Goal: Book appointment/travel/reservation

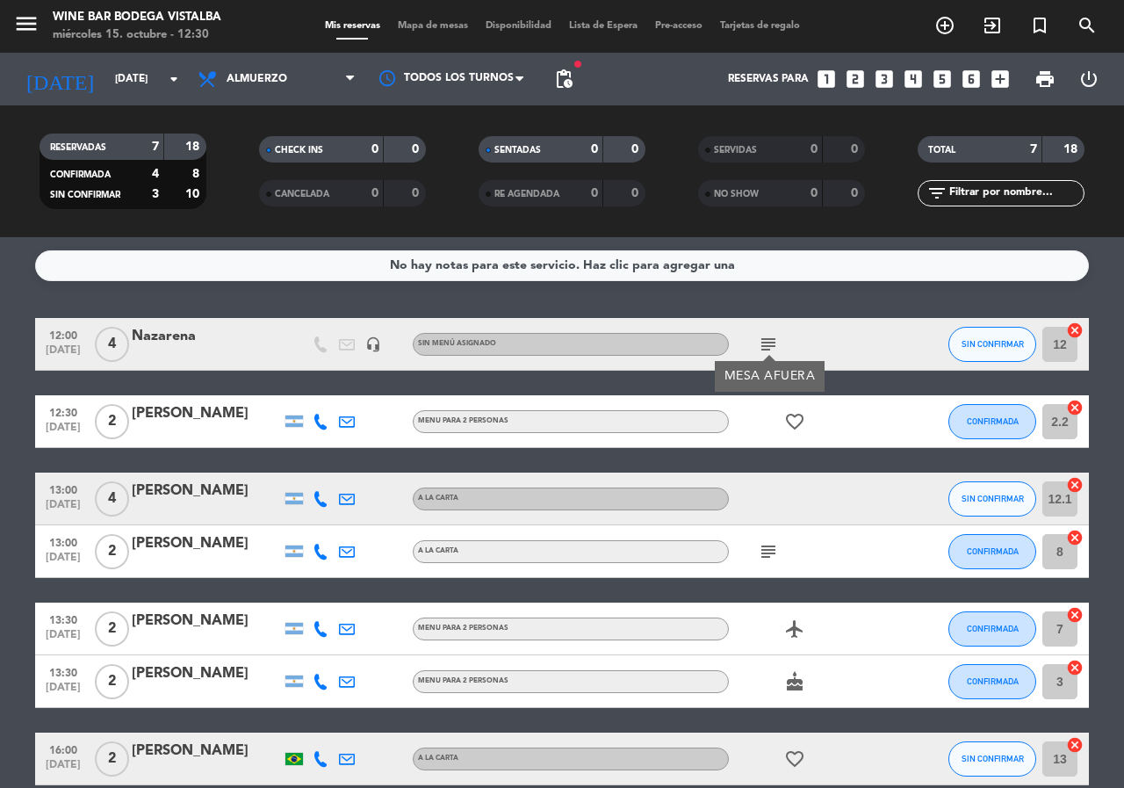
click at [801, 422] on icon "favorite_border" at bounding box center [794, 421] width 21 height 21
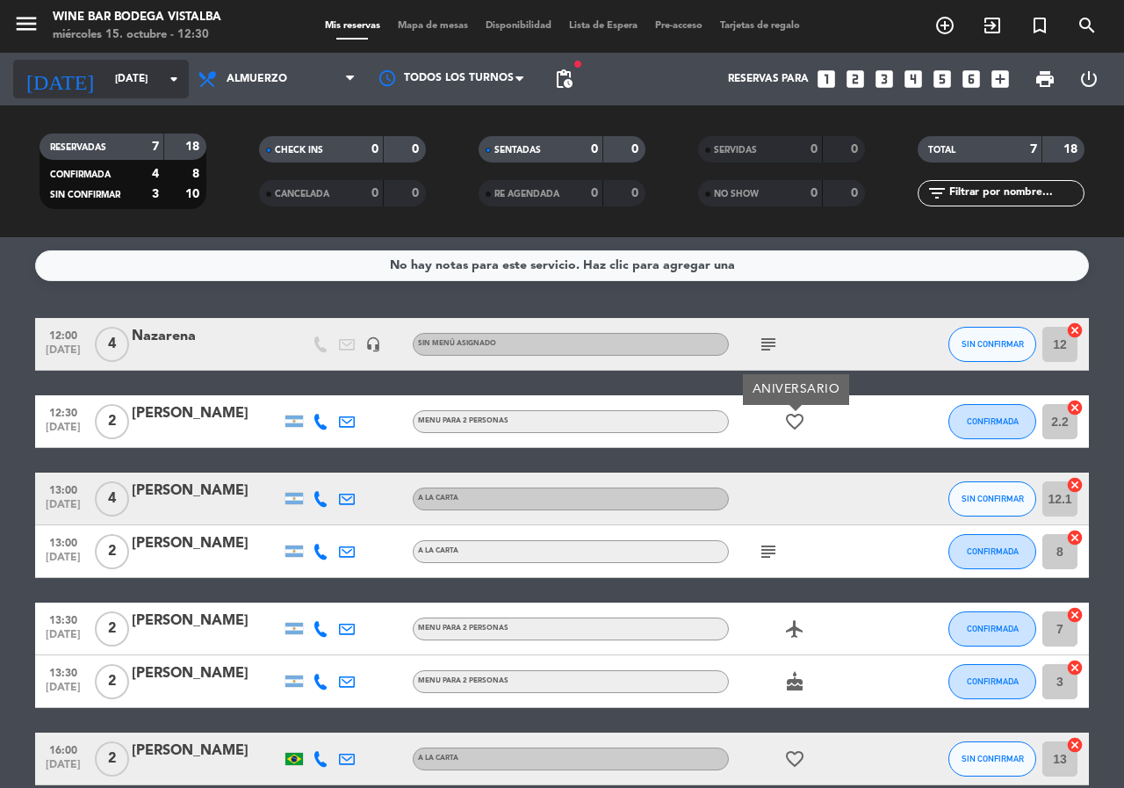
click at [184, 84] on input "[DATE]" at bounding box center [176, 79] width 140 height 30
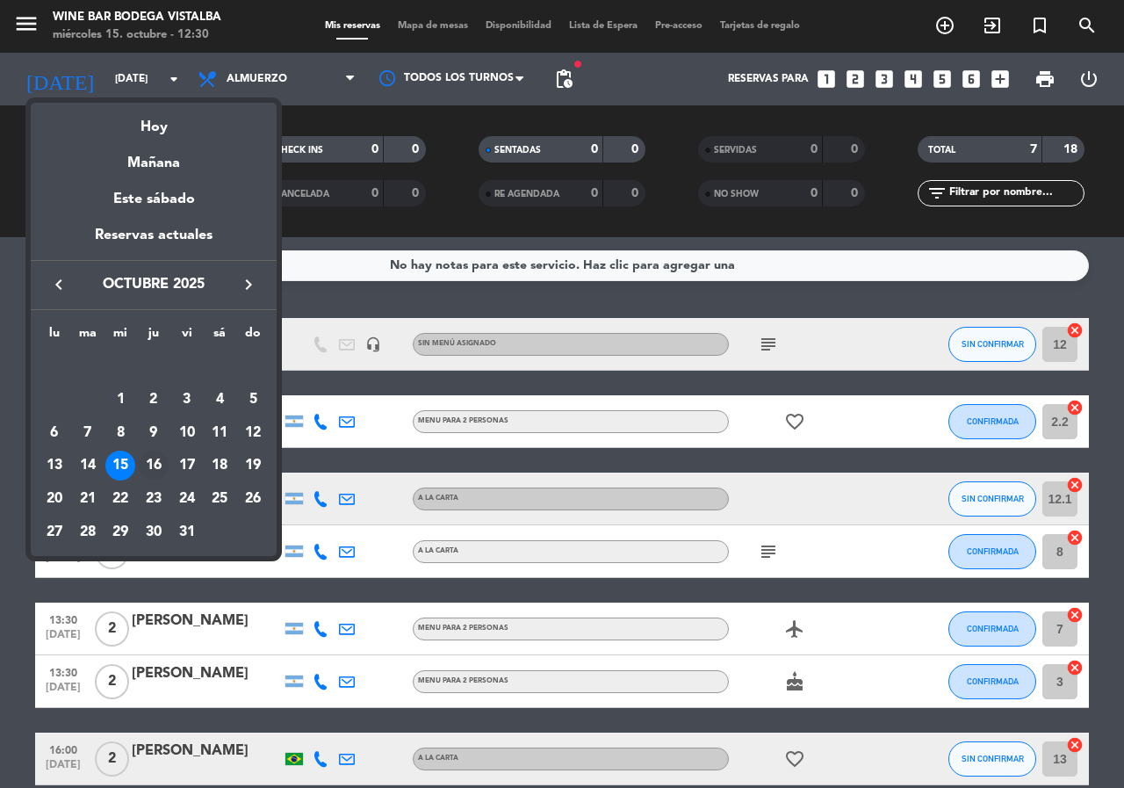
click at [149, 462] on div "16" at bounding box center [154, 466] width 30 height 30
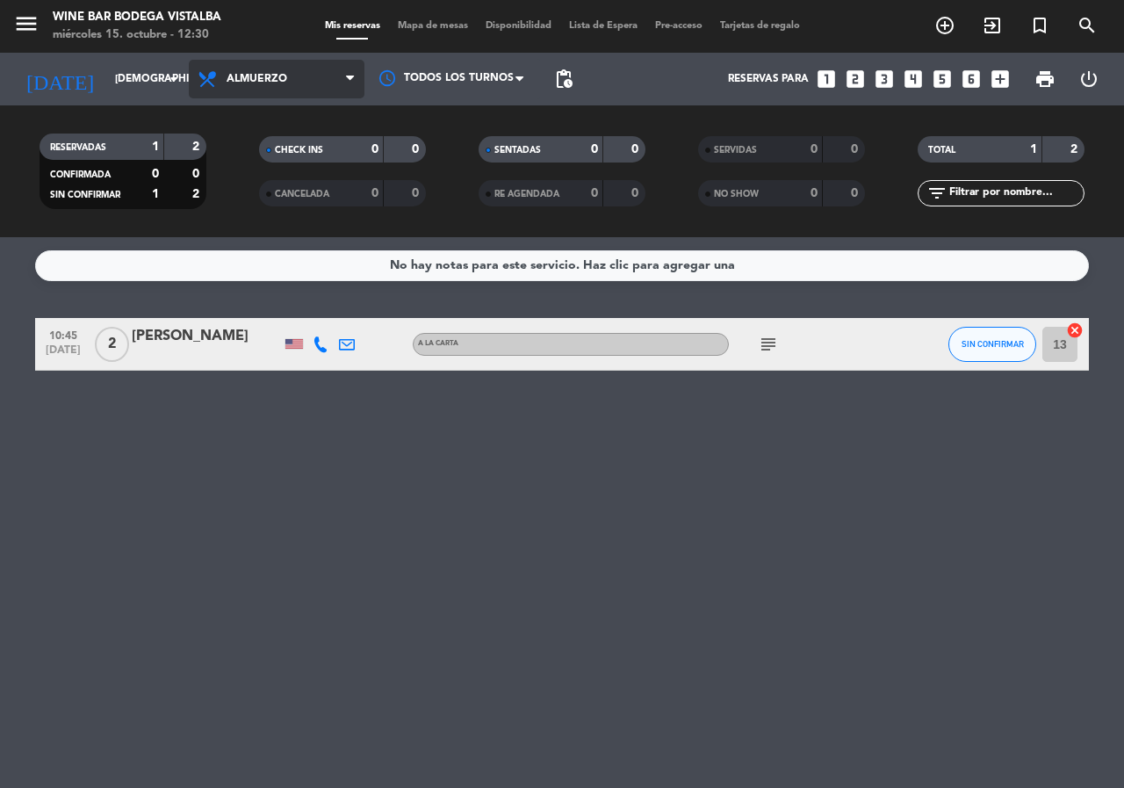
click at [191, 89] on span "Almuerzo" at bounding box center [277, 79] width 176 height 39
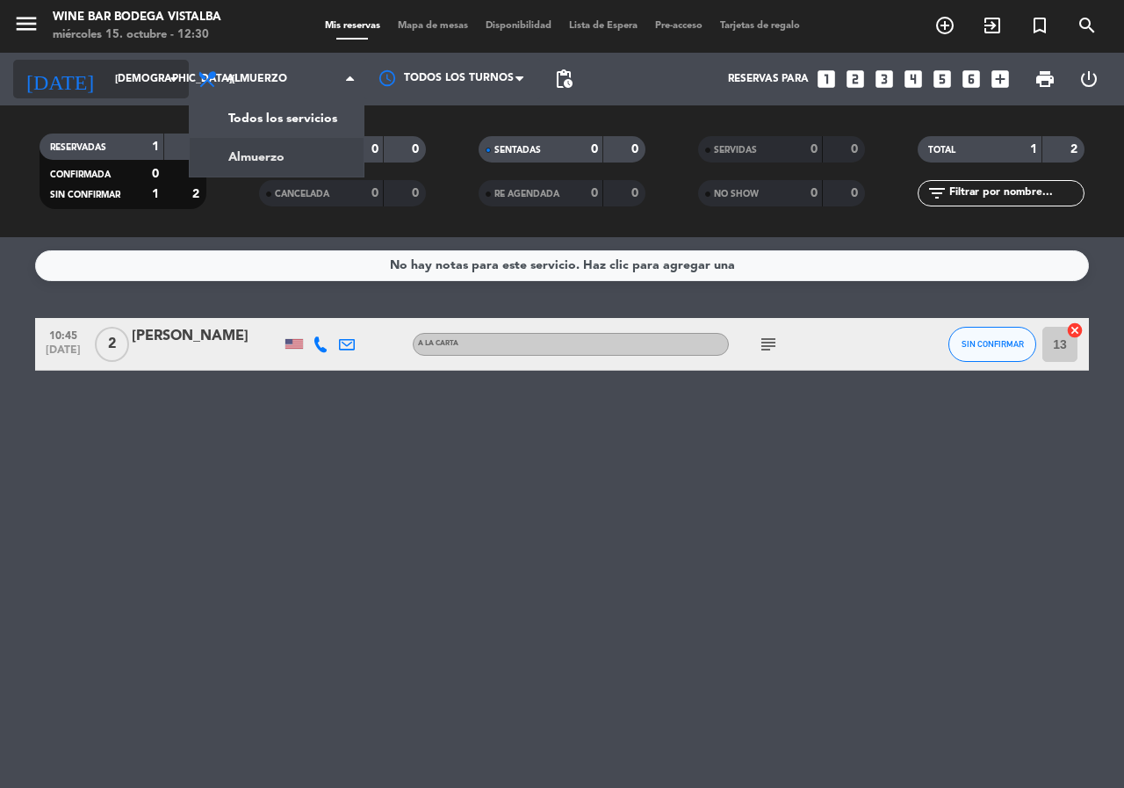
click at [178, 87] on icon "arrow_drop_down" at bounding box center [173, 79] width 21 height 21
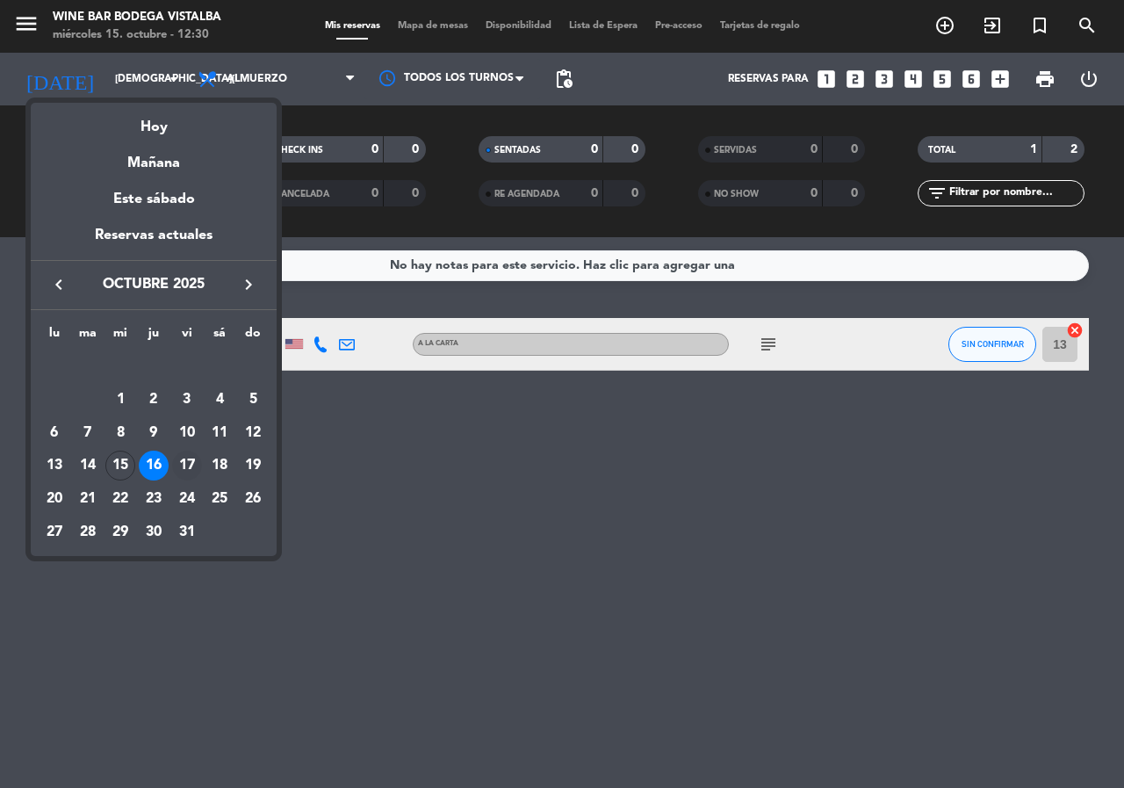
click at [195, 463] on div "17" at bounding box center [187, 466] width 30 height 30
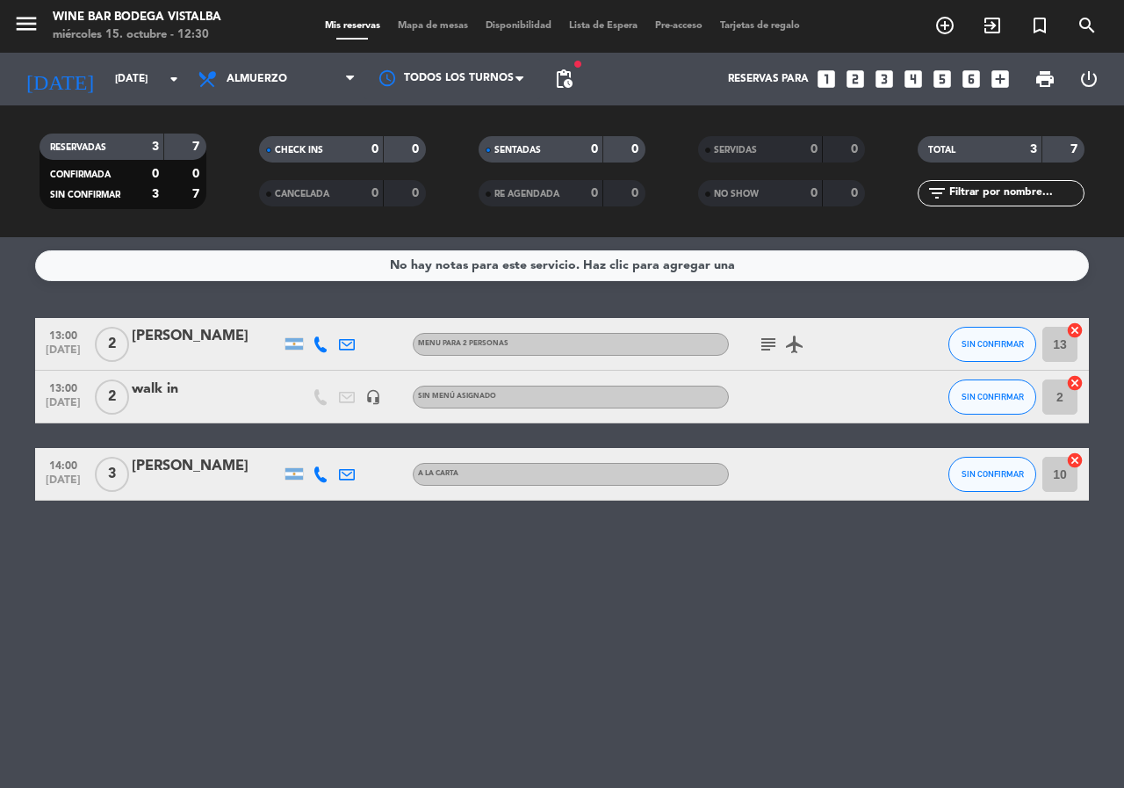
click at [208, 533] on div "No hay notas para este servicio. Haz clic para agregar una 13:00 [DATE] 2 [PERS…" at bounding box center [562, 512] width 1124 height 551
click at [159, 83] on input "[DATE]" at bounding box center [176, 79] width 140 height 30
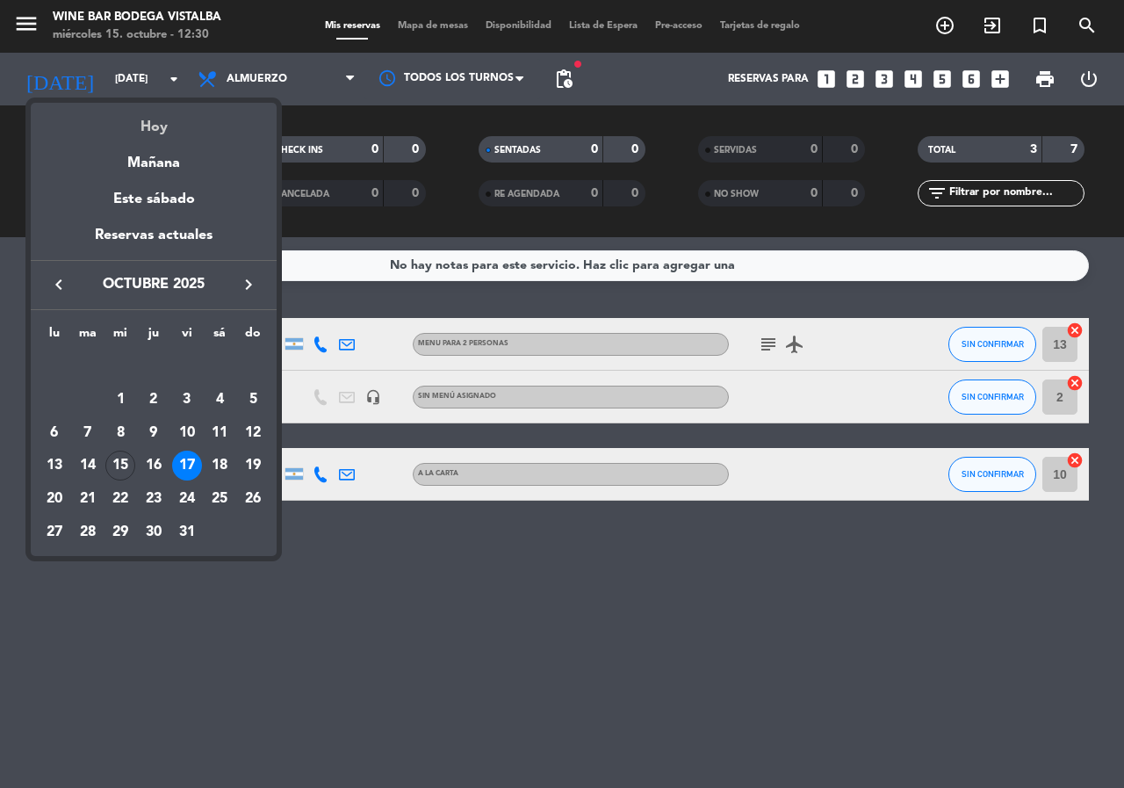
click at [169, 131] on div "Hoy" at bounding box center [154, 121] width 246 height 36
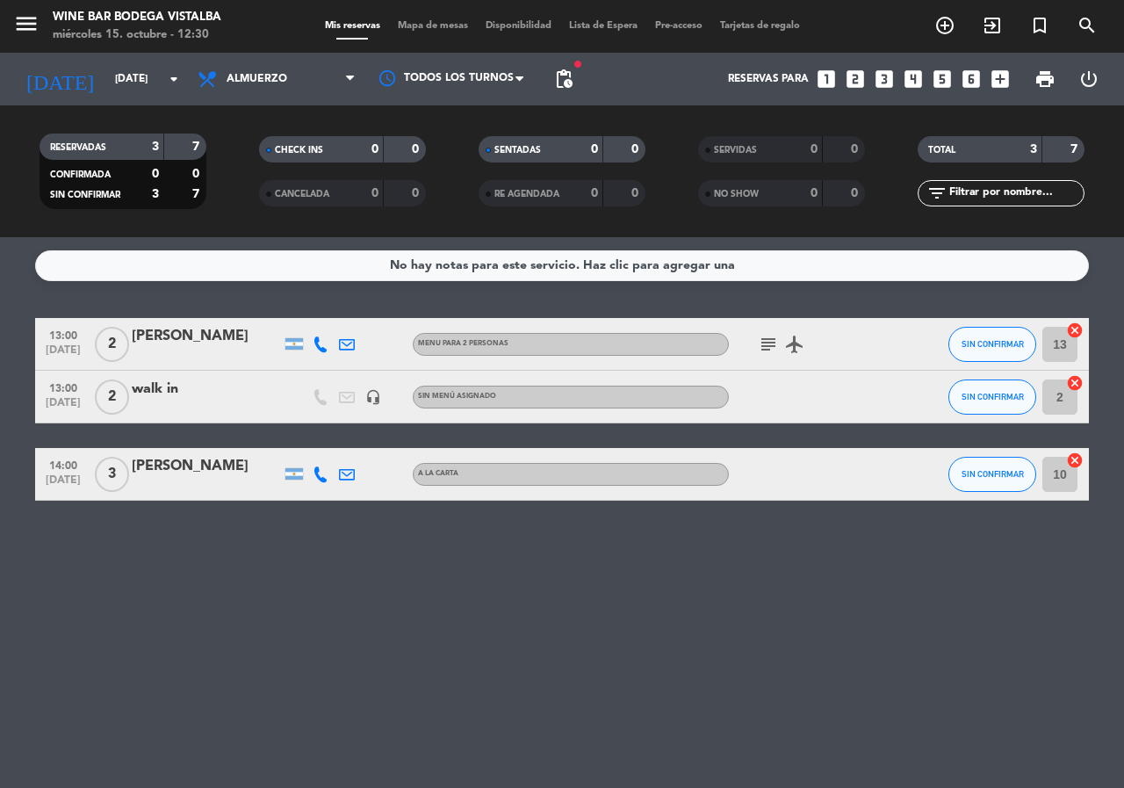
type input "[DATE]"
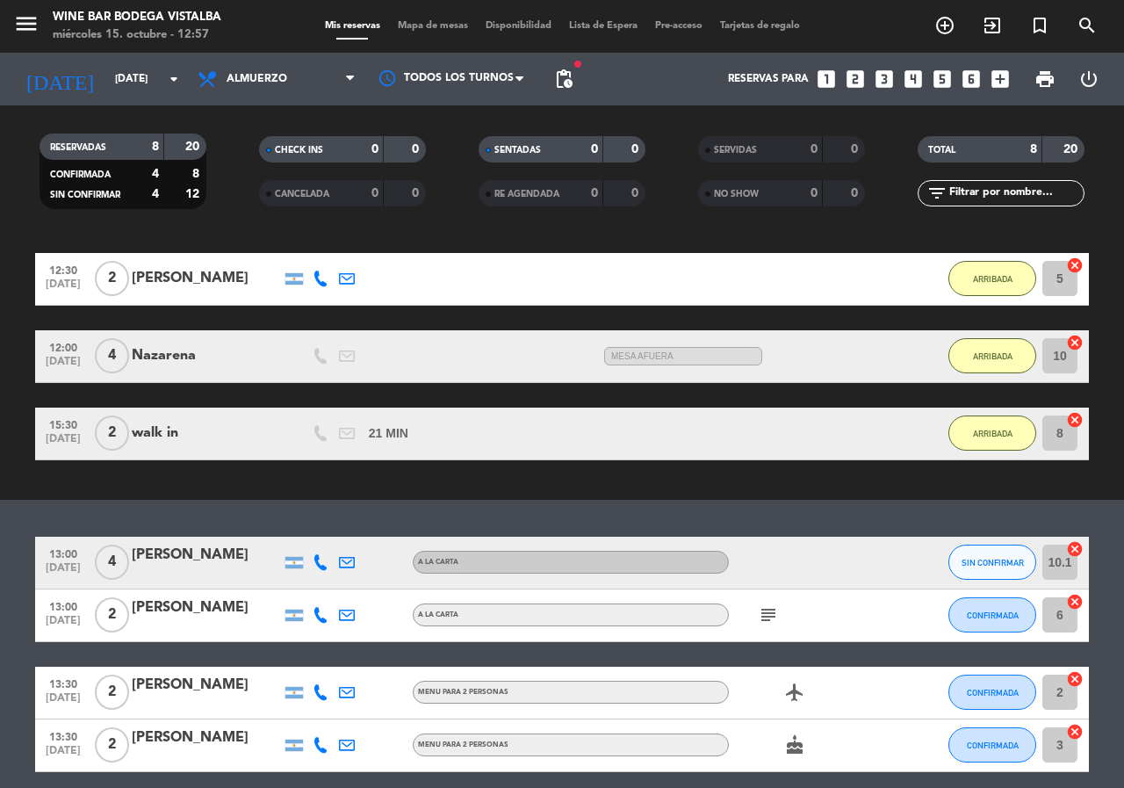
scroll to position [296, 0]
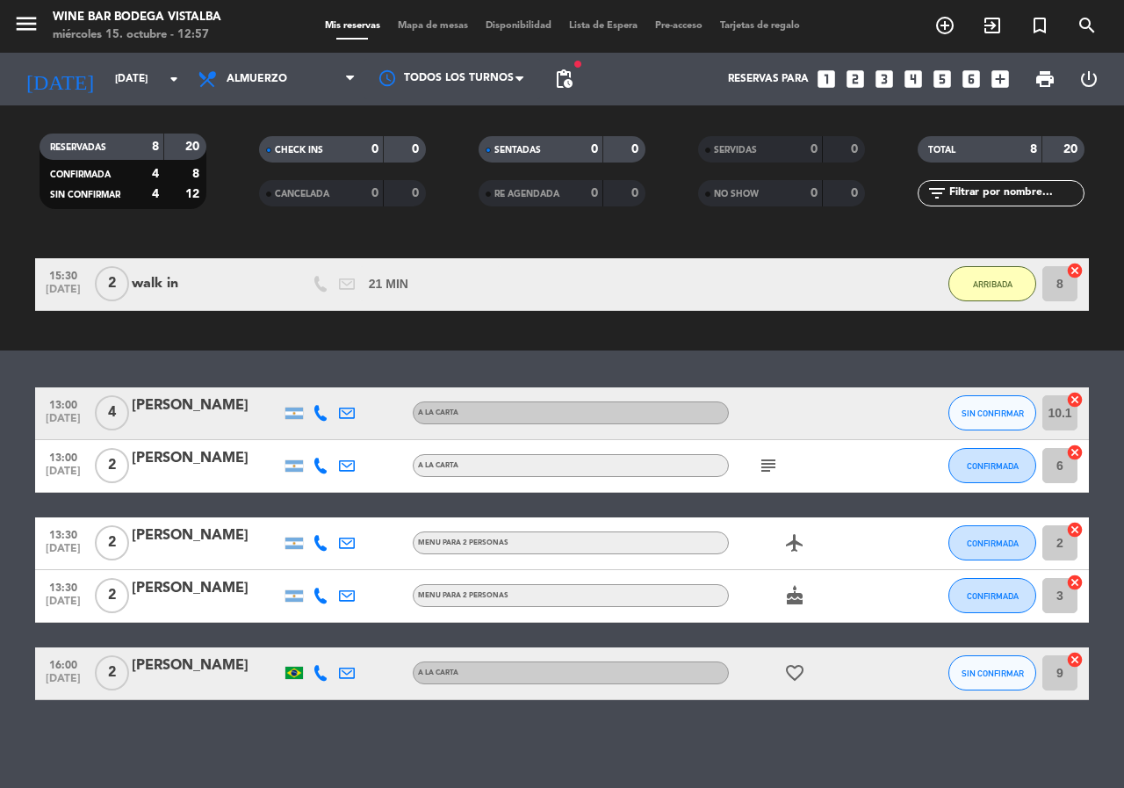
drag, startPoint x: 0, startPoint y: 508, endPoint x: 11, endPoint y: 624, distance: 116.5
click at [37, 33] on icon "menu" at bounding box center [26, 24] width 26 height 26
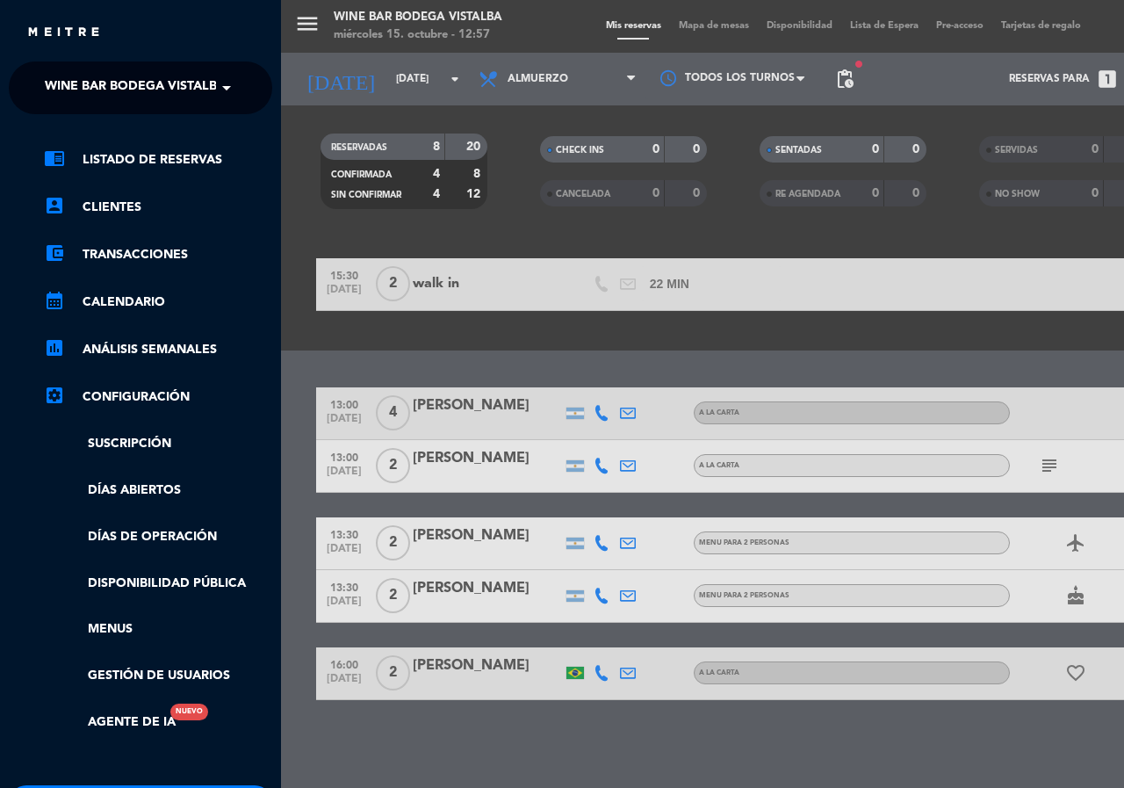
click at [64, 69] on span "Wine Bar Bodega Vistalba" at bounding box center [135, 87] width 181 height 37
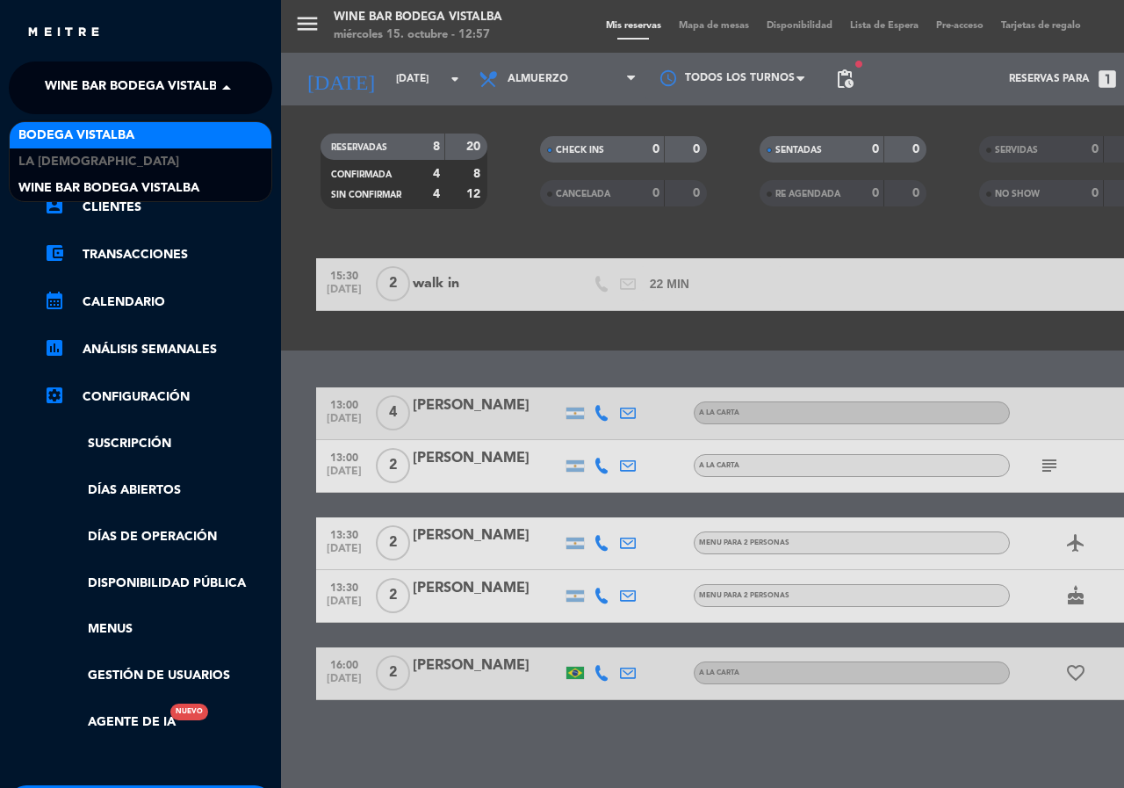
click at [68, 134] on span "BODEGA VISTALBA" at bounding box center [76, 136] width 116 height 20
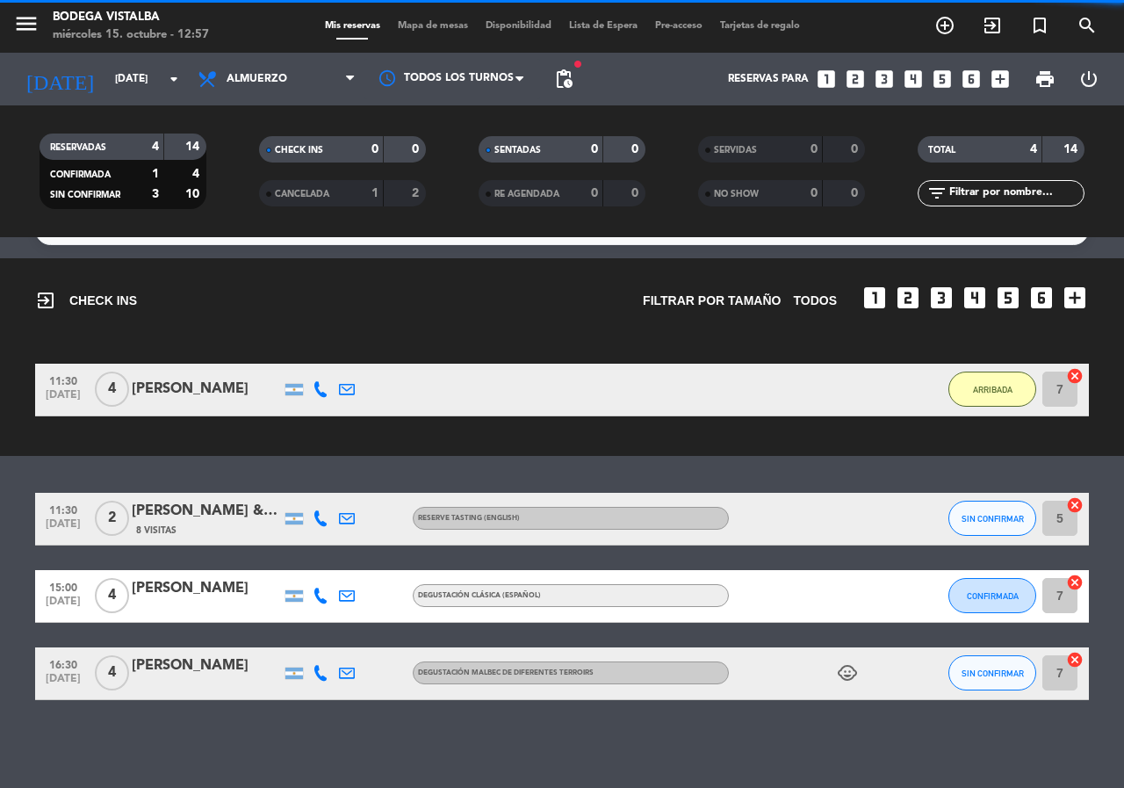
scroll to position [36, 0]
click at [866, 83] on icon "looks_two" at bounding box center [855, 79] width 23 height 23
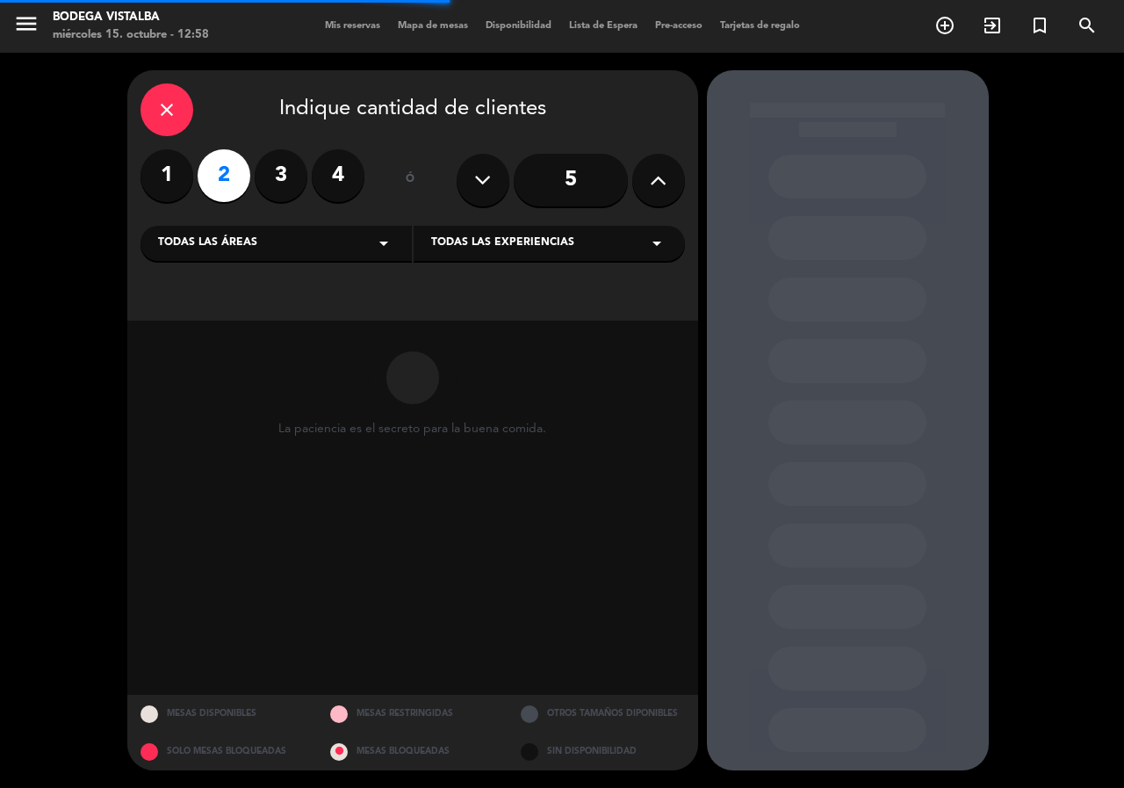
click at [266, 244] on div "Todas las áreas arrow_drop_down" at bounding box center [276, 243] width 271 height 35
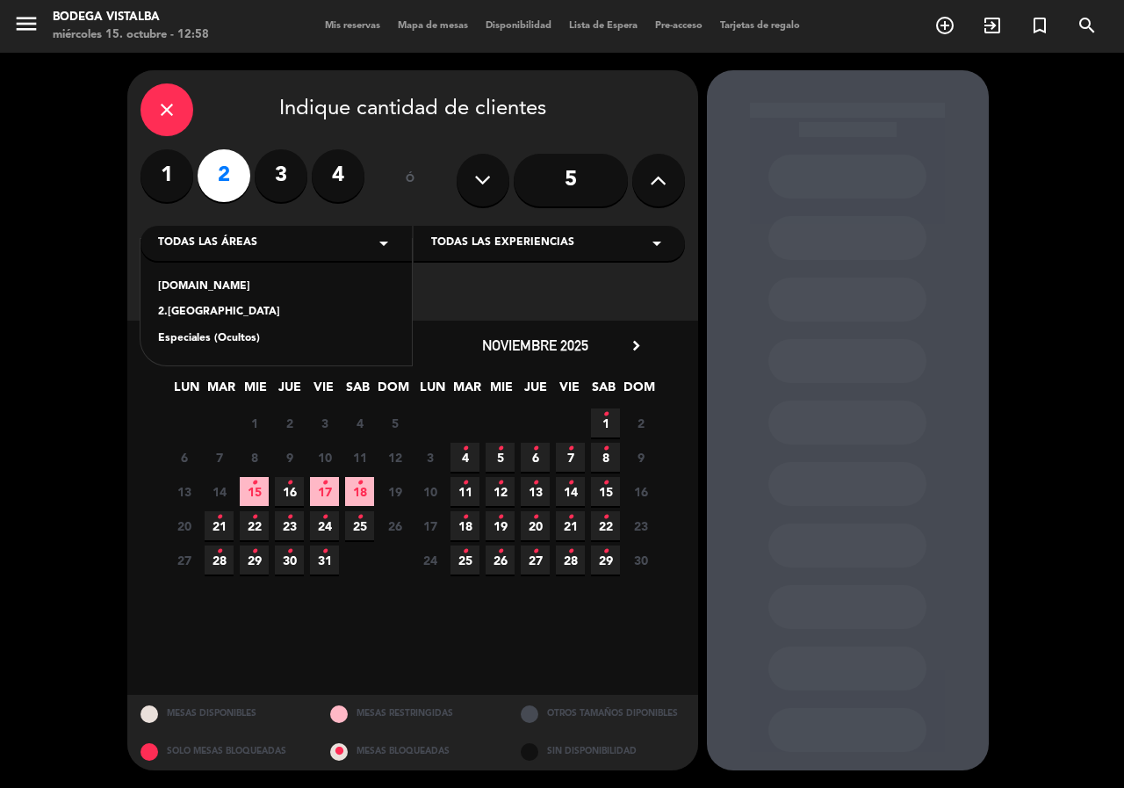
click at [170, 116] on icon "close" at bounding box center [166, 109] width 21 height 21
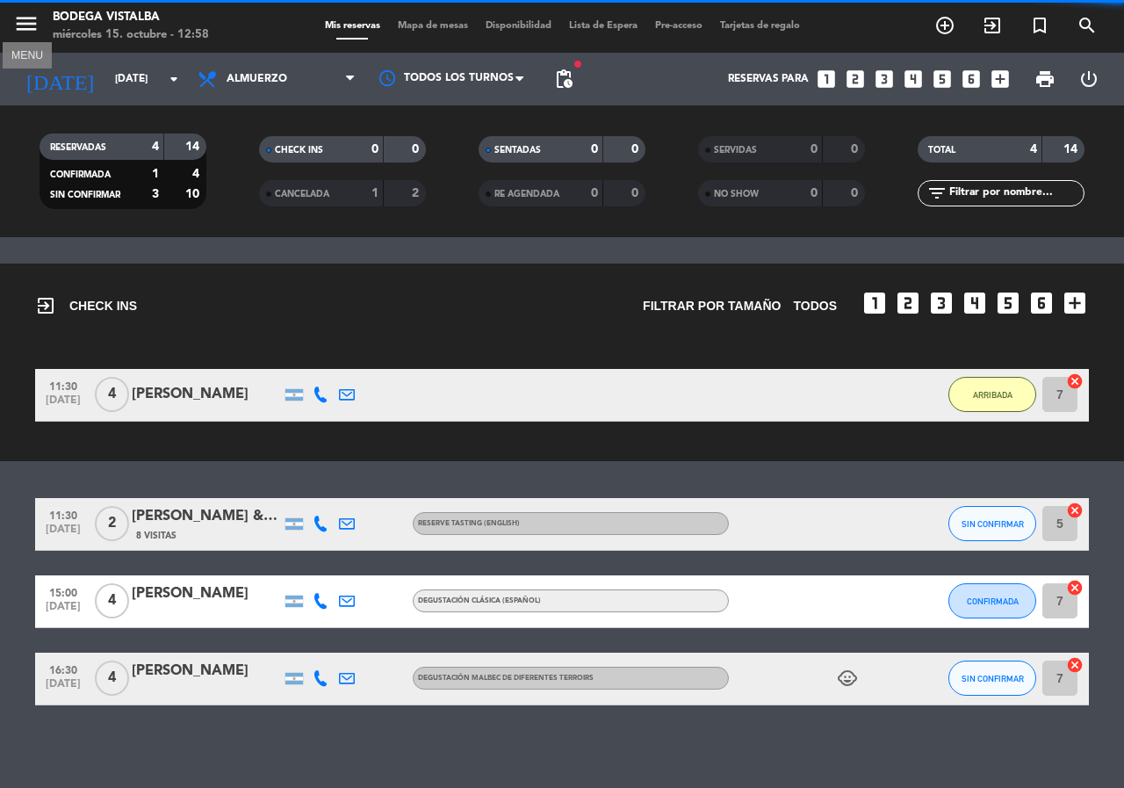
click at [36, 23] on icon "menu" at bounding box center [26, 24] width 26 height 26
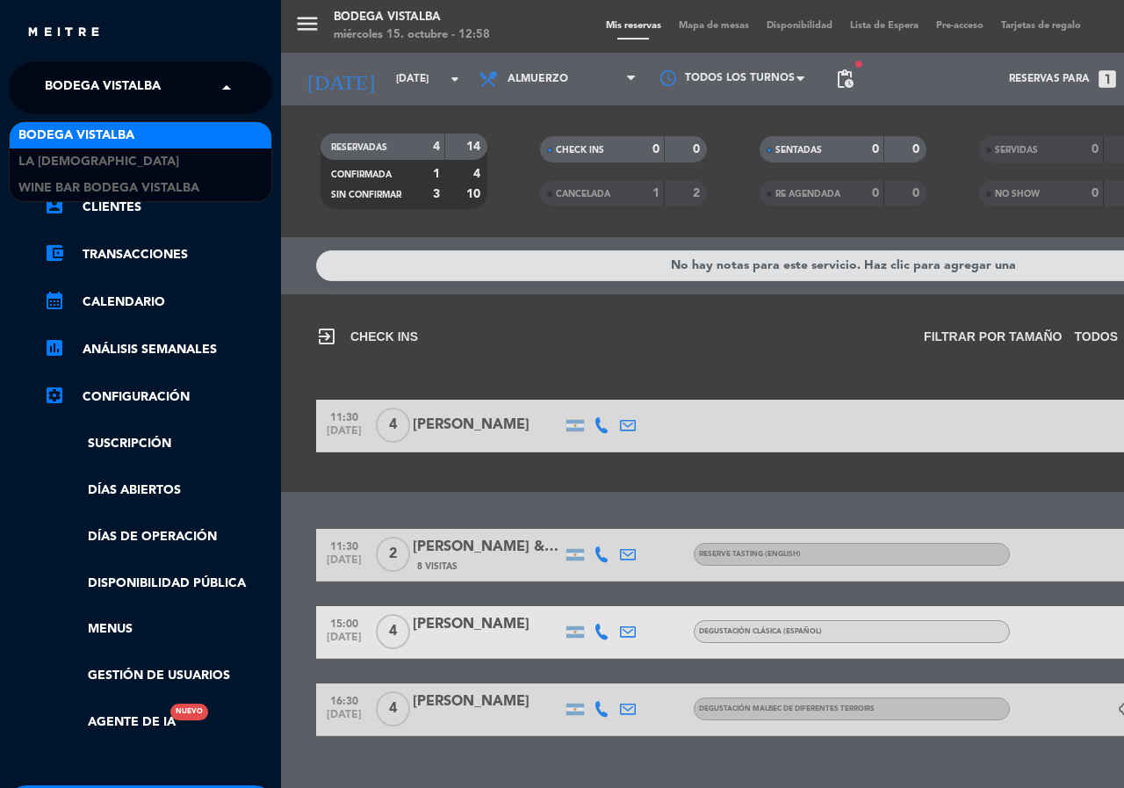
click at [90, 81] on span "BODEGA VISTALBA" at bounding box center [103, 87] width 116 height 37
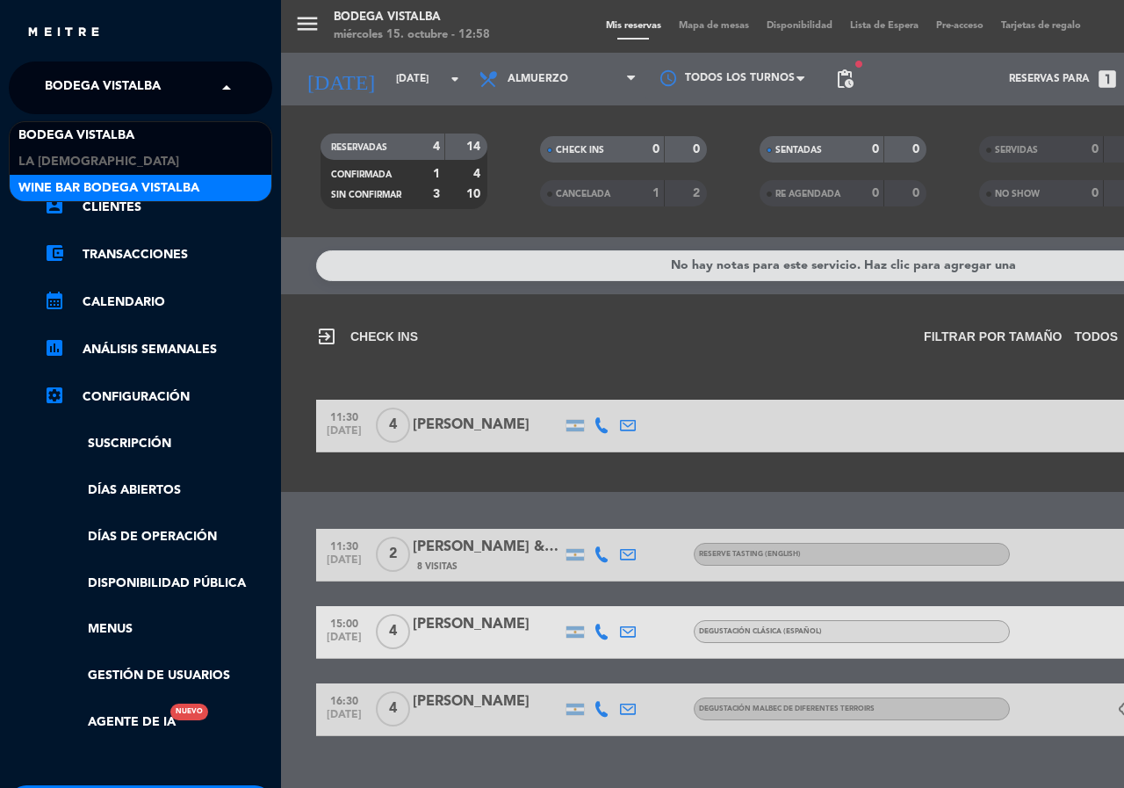
click at [80, 192] on span "Wine Bar Bodega Vistalba" at bounding box center [108, 188] width 181 height 20
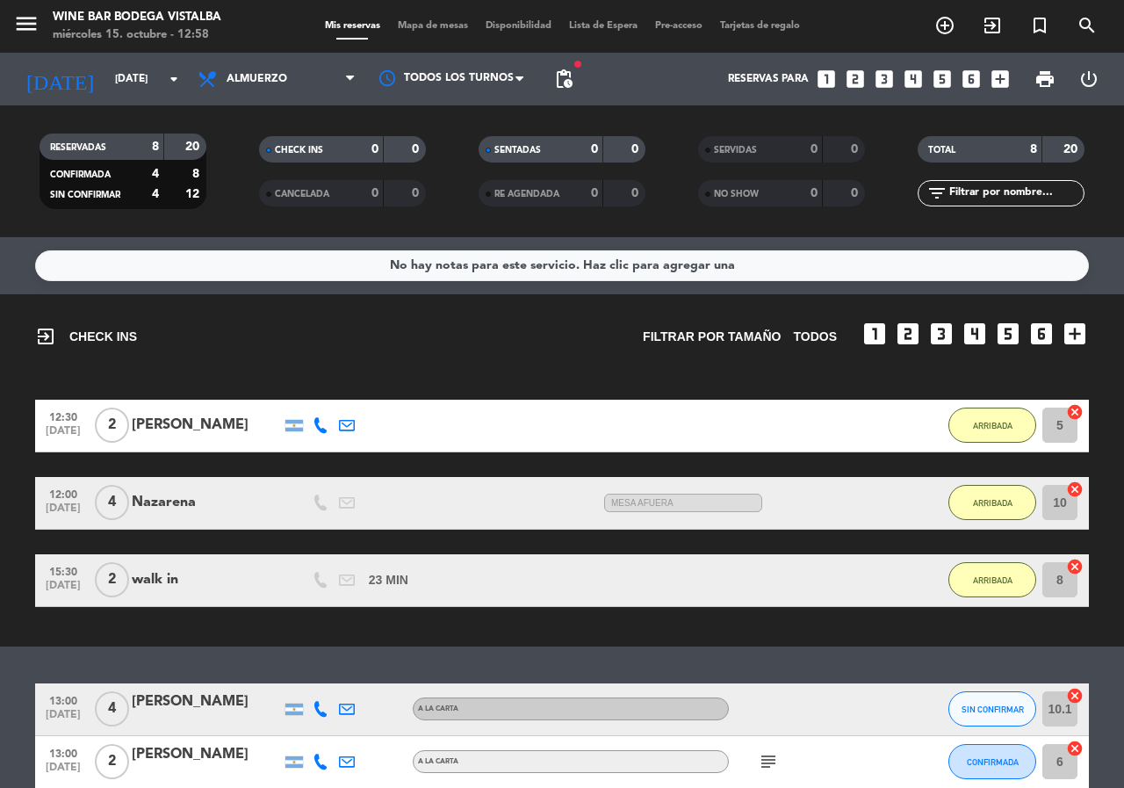
click at [855, 77] on icon "looks_two" at bounding box center [855, 79] width 23 height 23
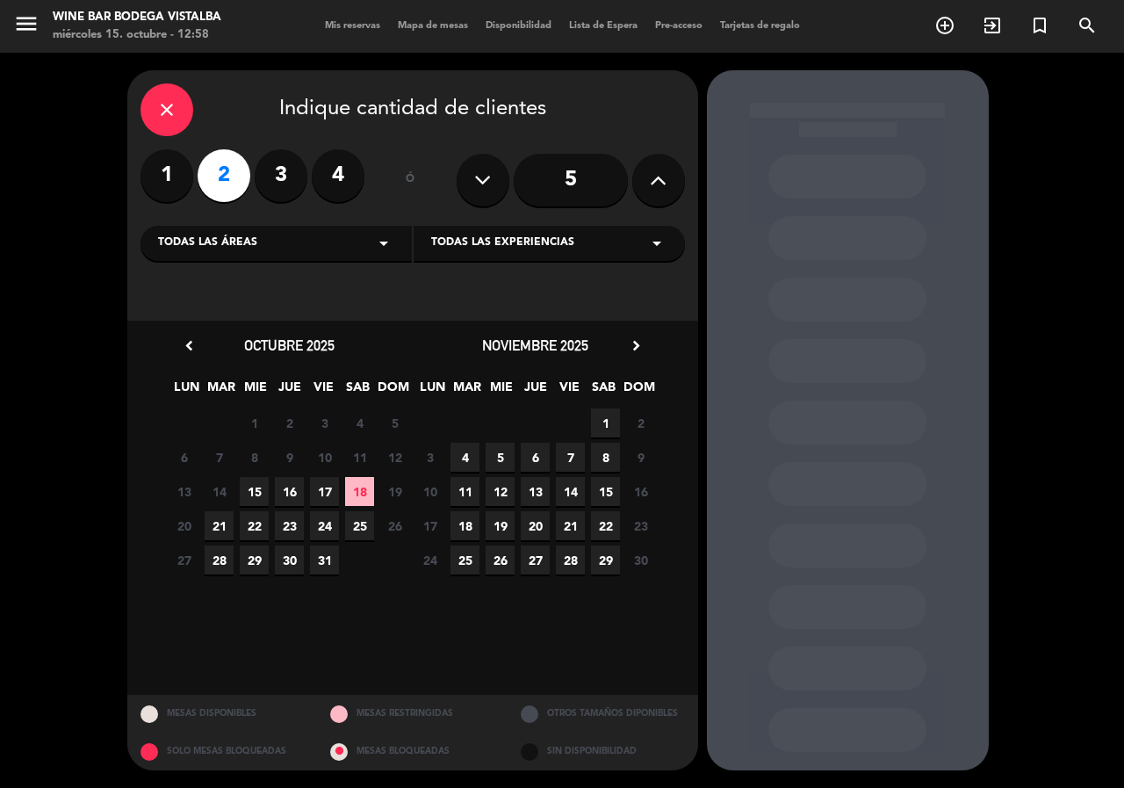
click at [251, 489] on span "15" at bounding box center [254, 491] width 29 height 29
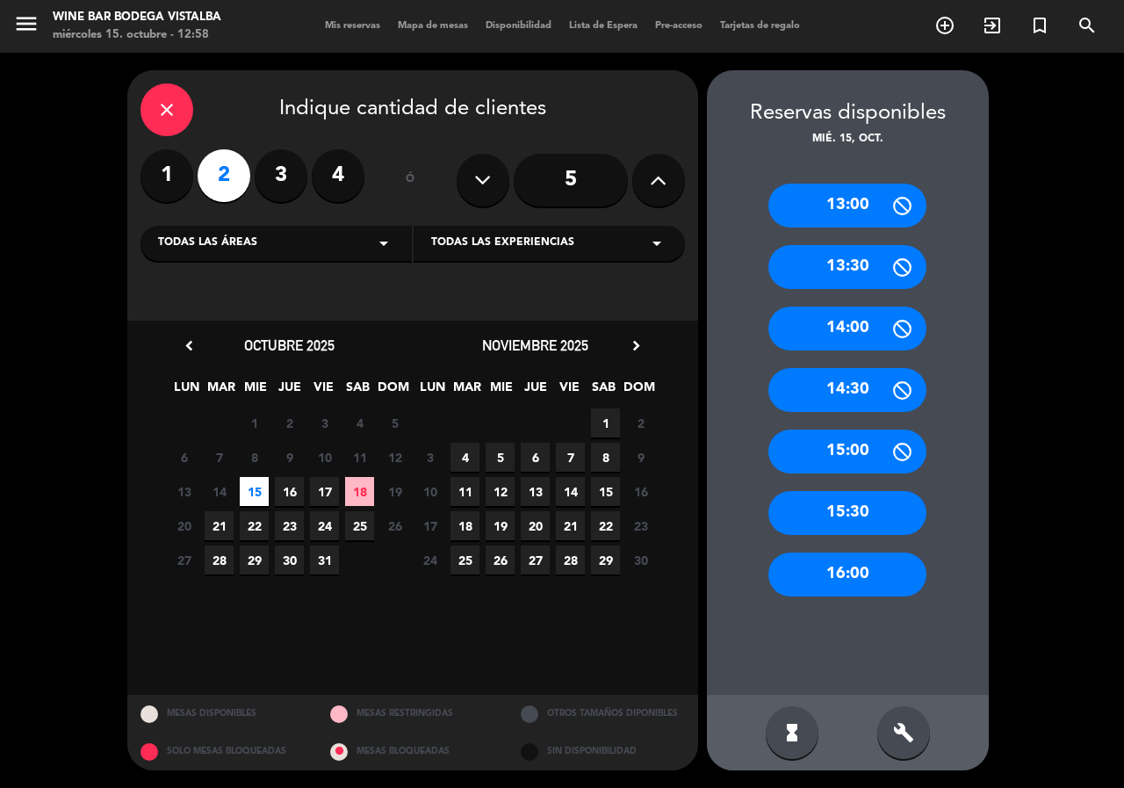
click at [858, 262] on div "13:30" at bounding box center [847, 267] width 158 height 44
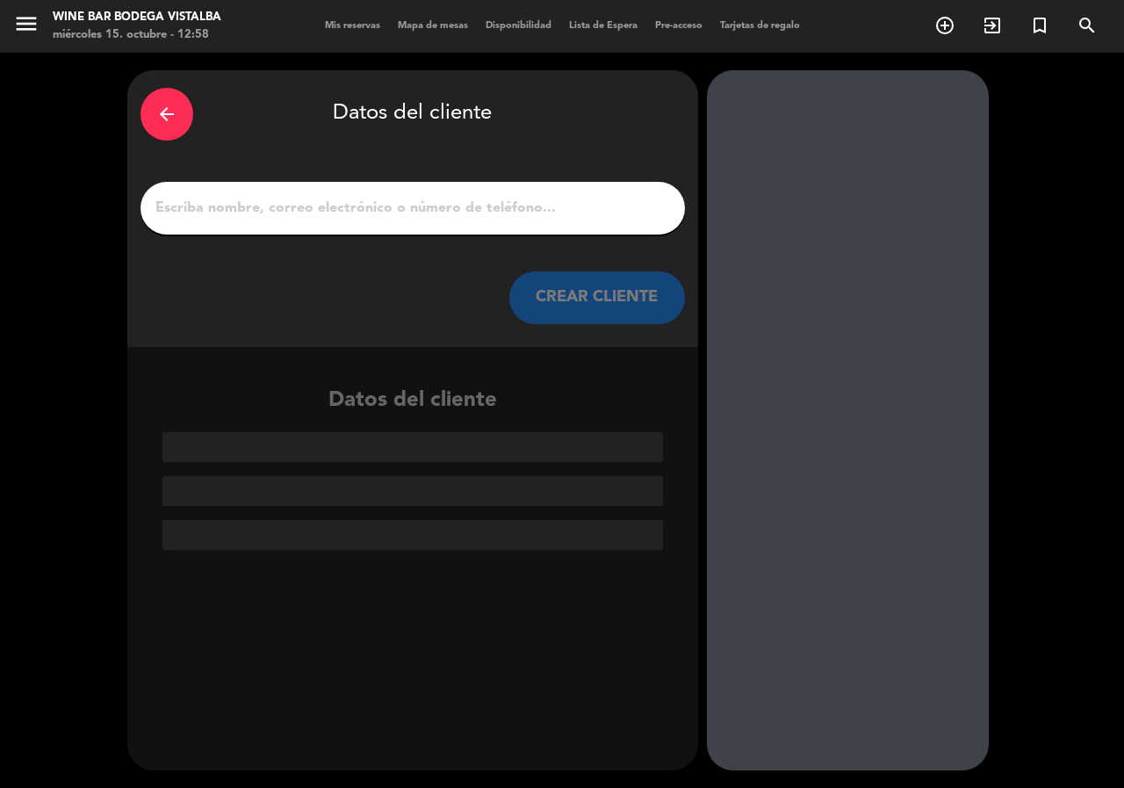
click at [235, 217] on input "1" at bounding box center [413, 208] width 518 height 25
paste input "[PERSON_NAME]"
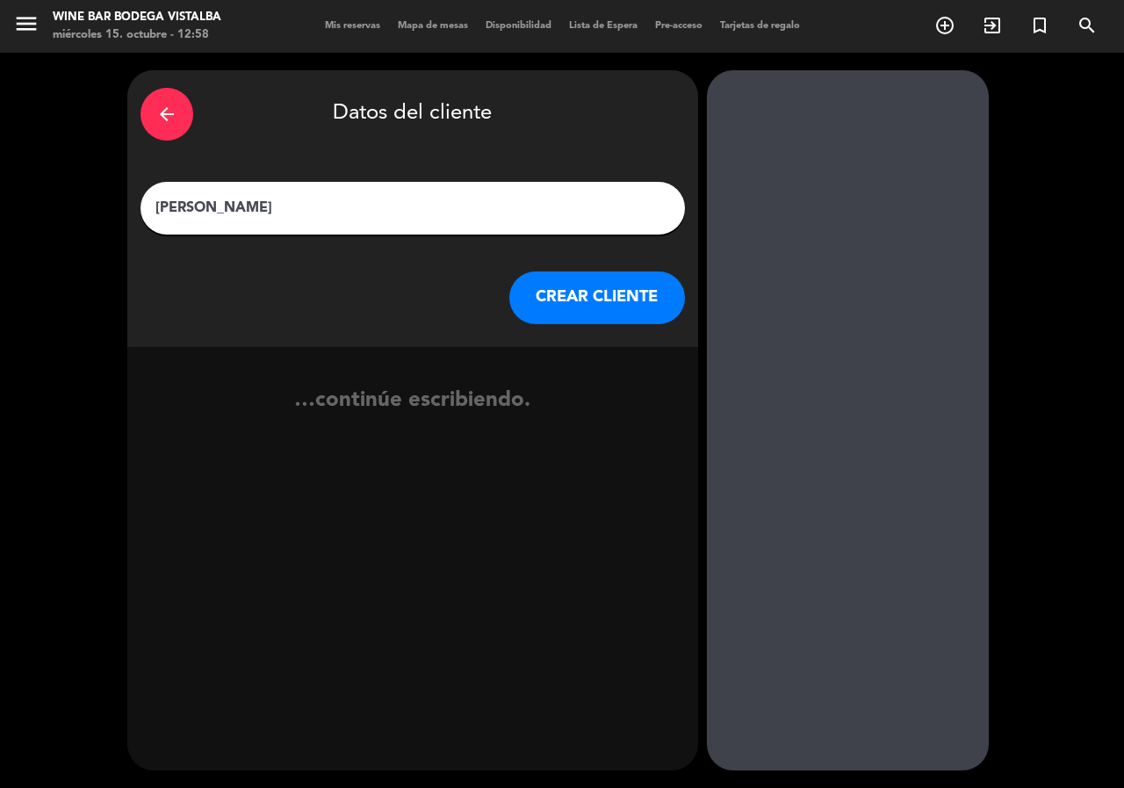
type input "[PERSON_NAME]"
click at [552, 295] on button "CREAR CLIENTE" at bounding box center [597, 297] width 176 height 53
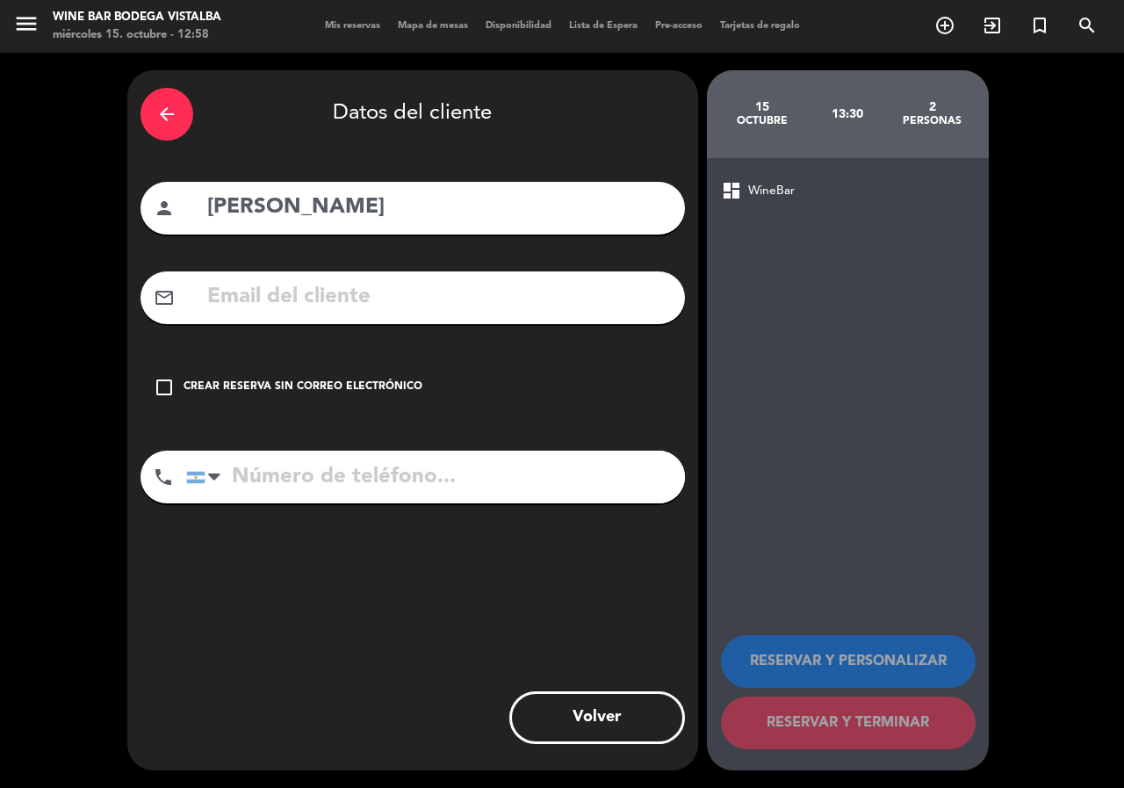
click at [377, 385] on div "Crear reserva sin correo electrónico" at bounding box center [303, 388] width 239 height 18
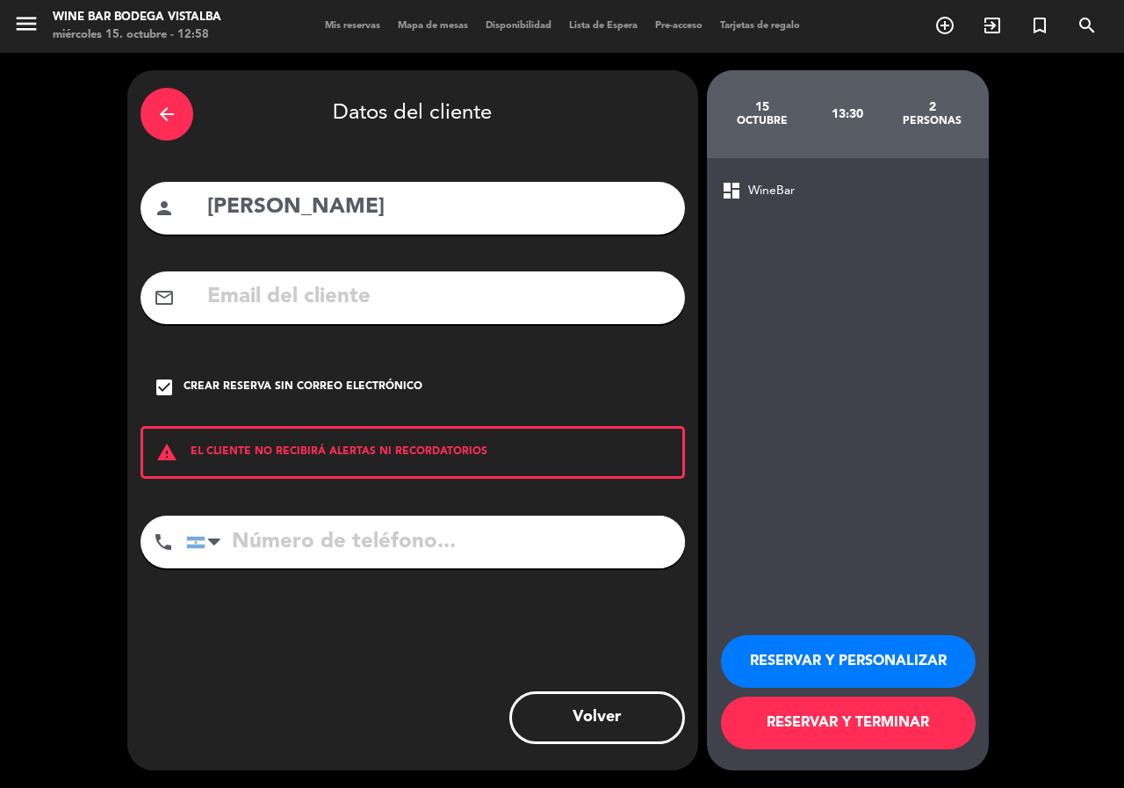
click at [925, 666] on button "RESERVAR Y PERSONALIZAR" at bounding box center [848, 661] width 255 height 53
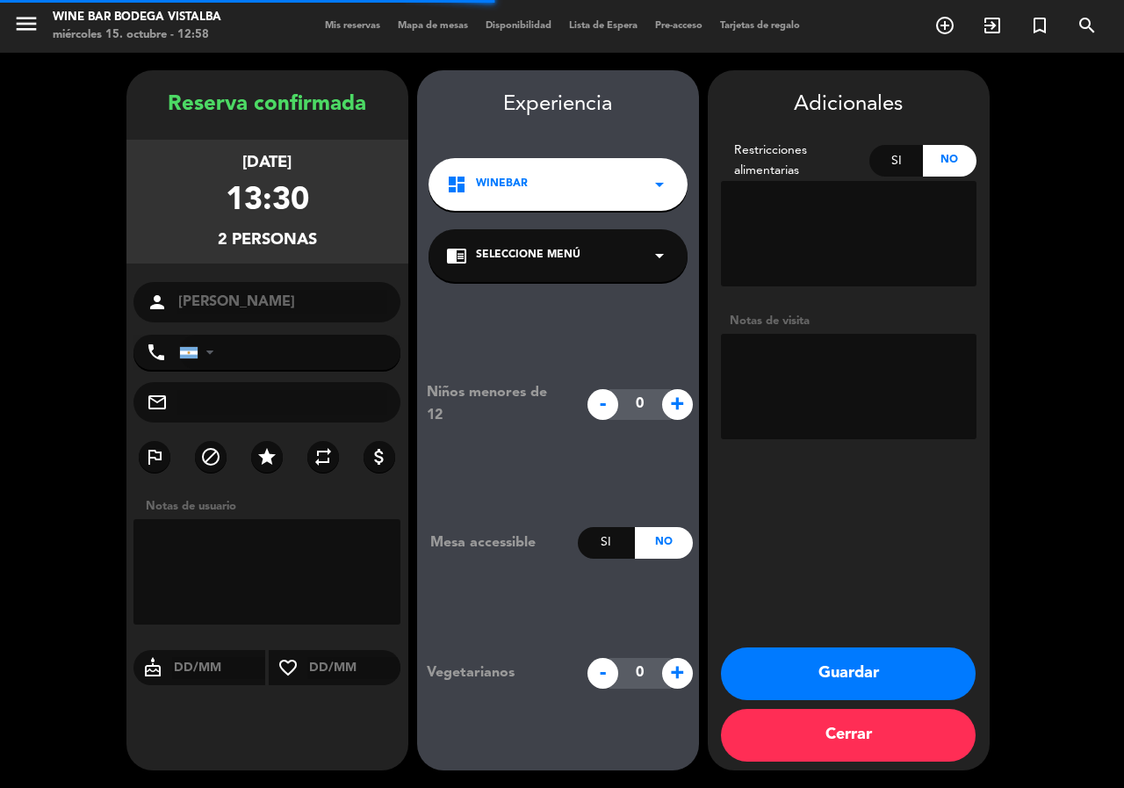
click at [825, 386] on textarea at bounding box center [849, 386] width 256 height 105
type textarea "B"
type textarea "v"
type textarea "Vistalba bikes"
click at [807, 669] on button "Guardar" at bounding box center [848, 673] width 255 height 53
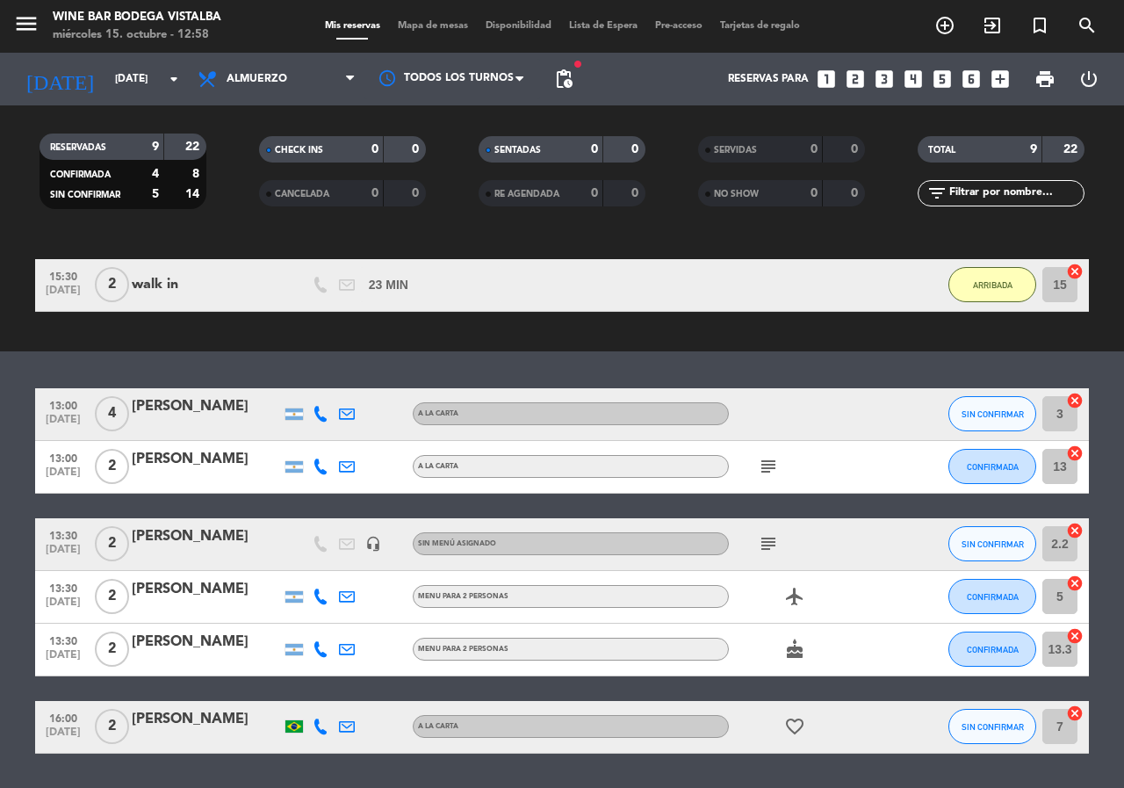
drag, startPoint x: 563, startPoint y: 672, endPoint x: 566, endPoint y: 763, distance: 91.4
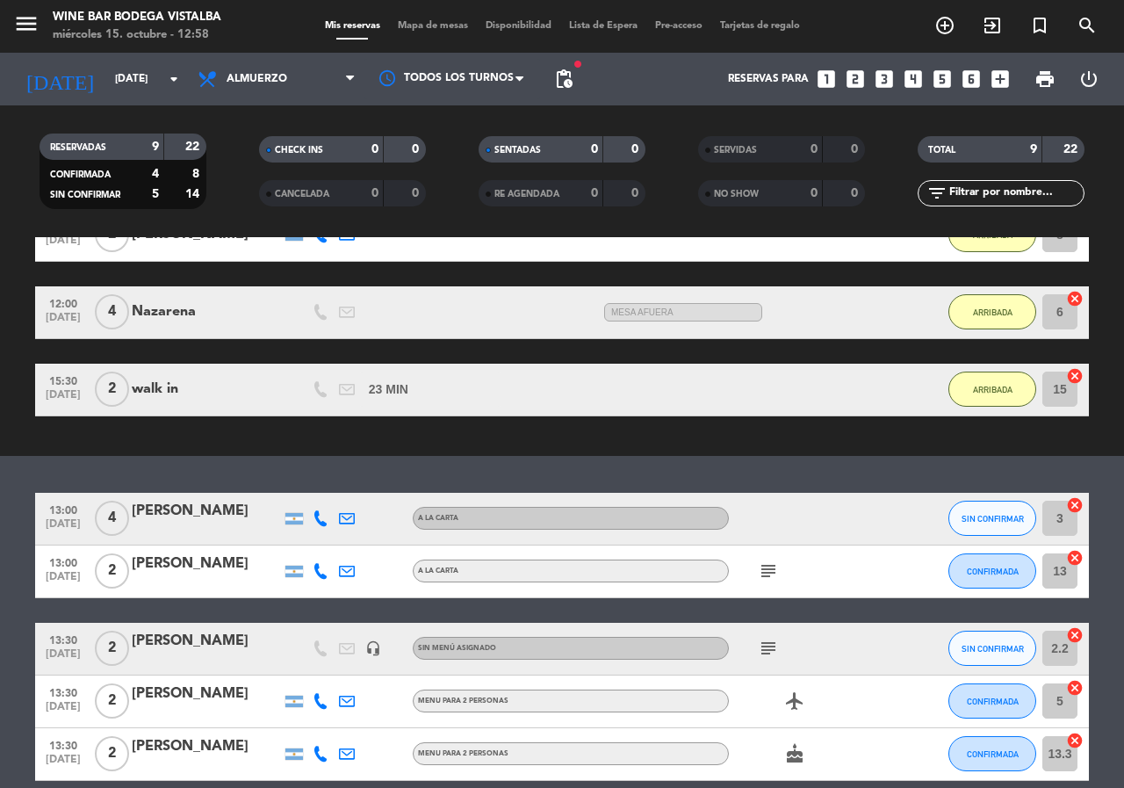
drag, startPoint x: 192, startPoint y: 381, endPoint x: 206, endPoint y: 301, distance: 81.0
